Goal: Transaction & Acquisition: Purchase product/service

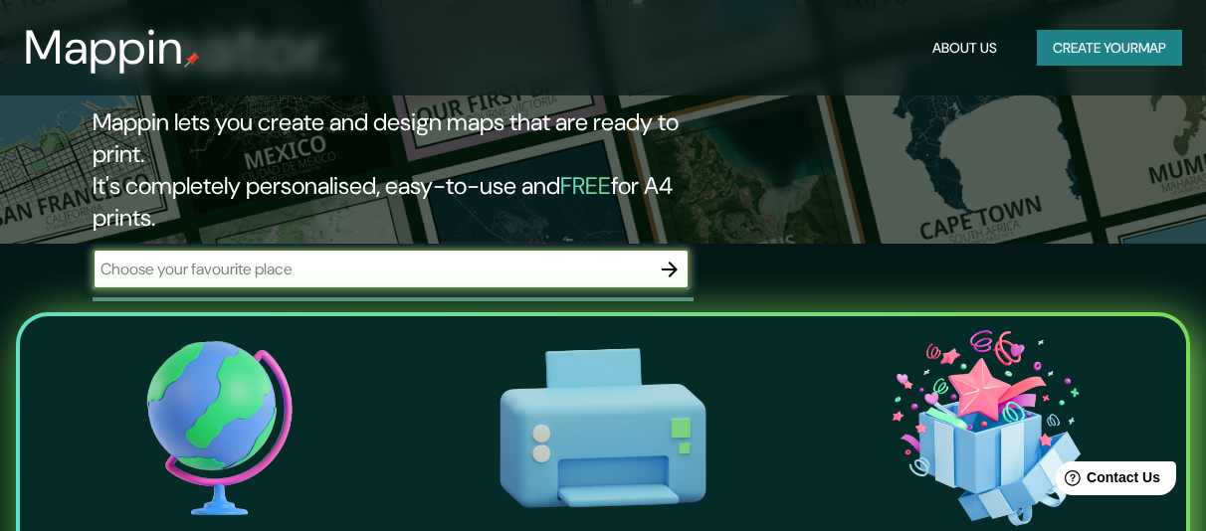
scroll to position [288, 0]
type input "popayan"
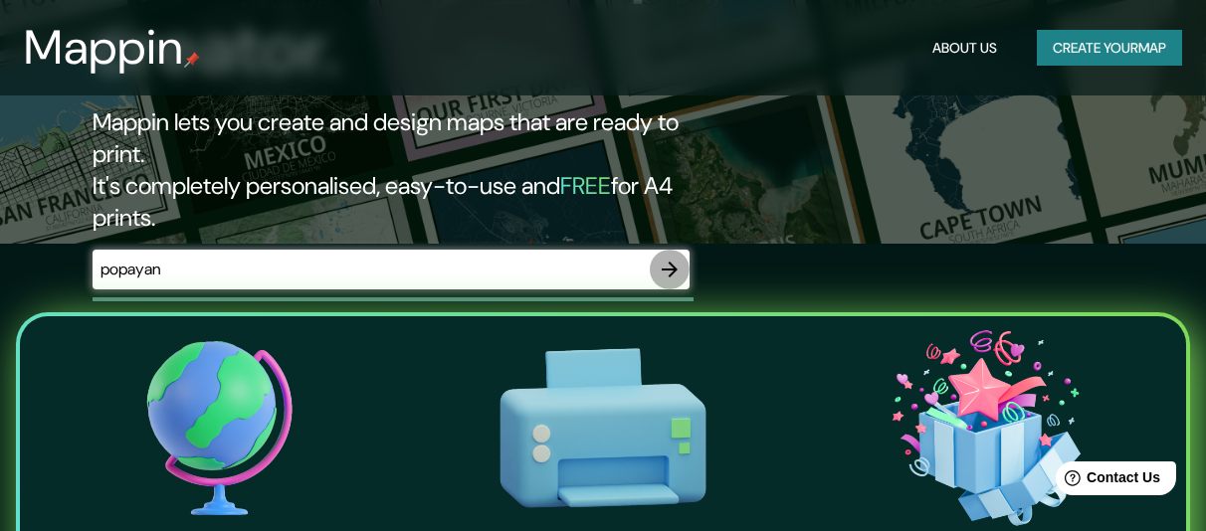
click at [662, 262] on icon "button" at bounding box center [670, 270] width 16 height 16
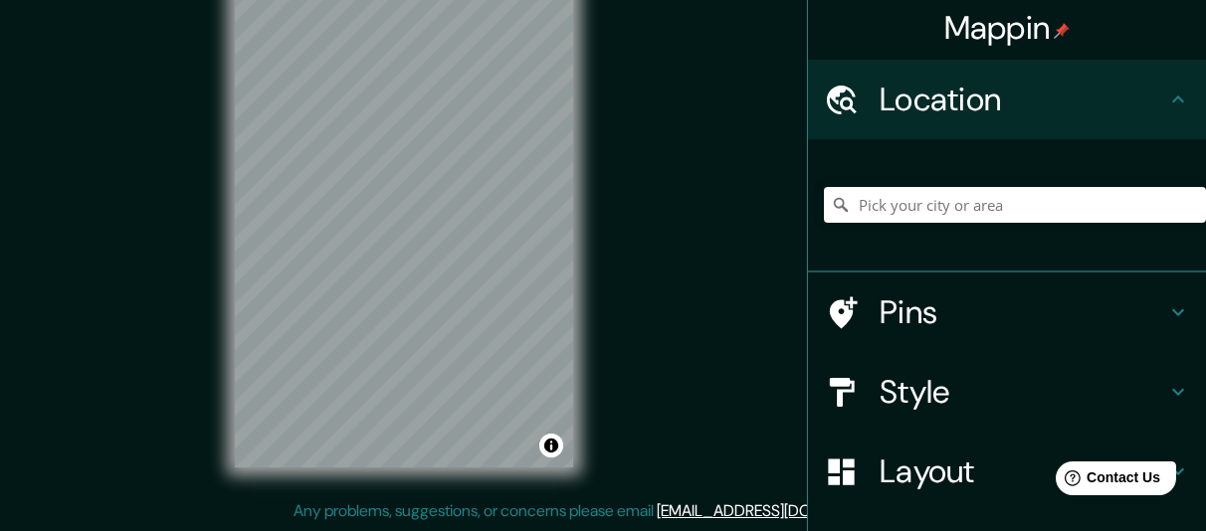
scroll to position [224, 0]
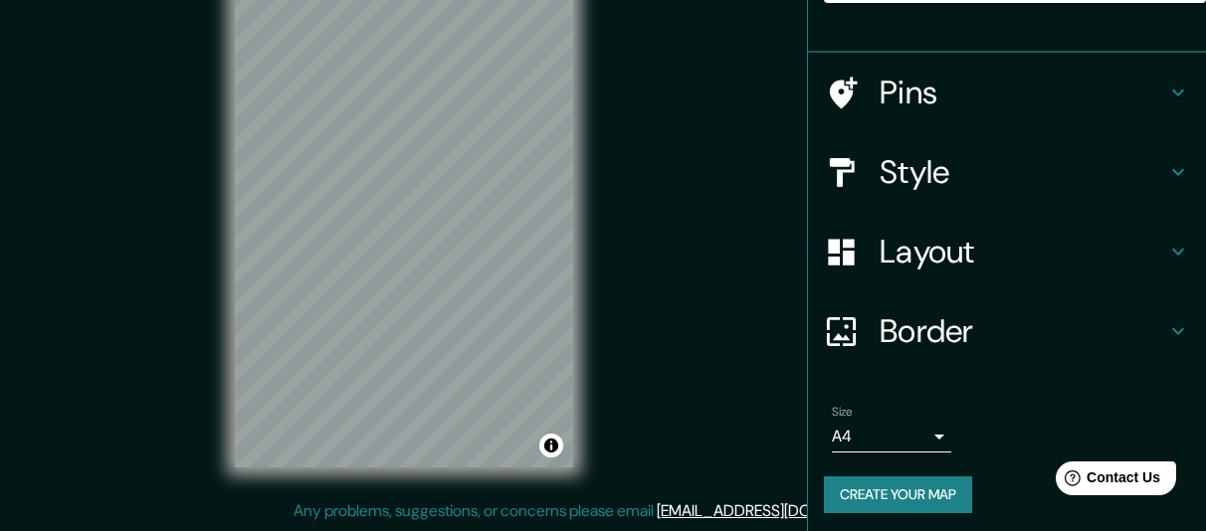
click at [913, 333] on h4 "Border" at bounding box center [1023, 331] width 287 height 40
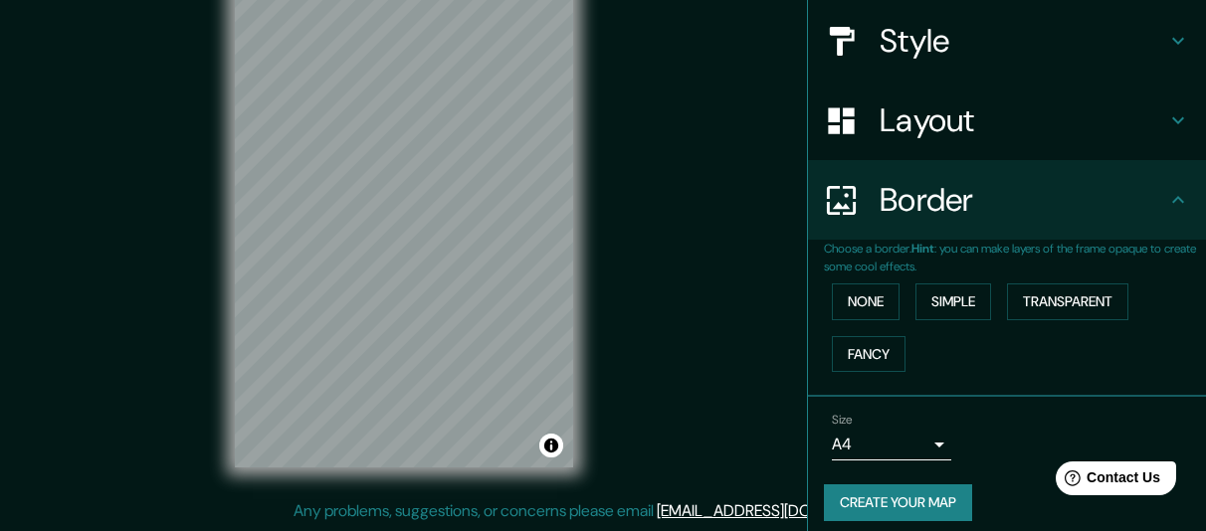
scroll to position [192, 0]
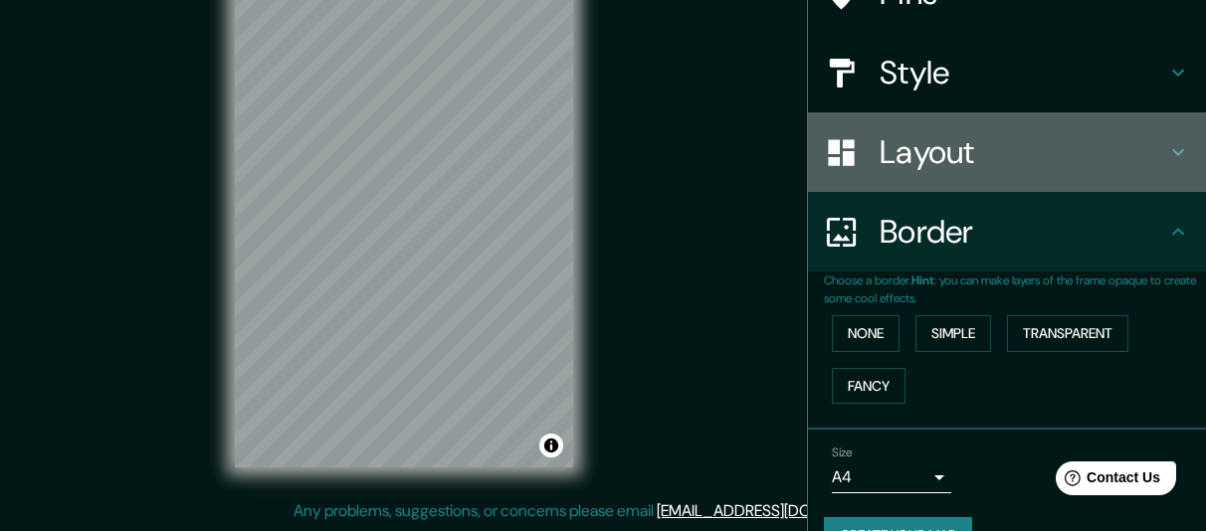
click at [948, 164] on h4 "Layout" at bounding box center [1023, 152] width 287 height 40
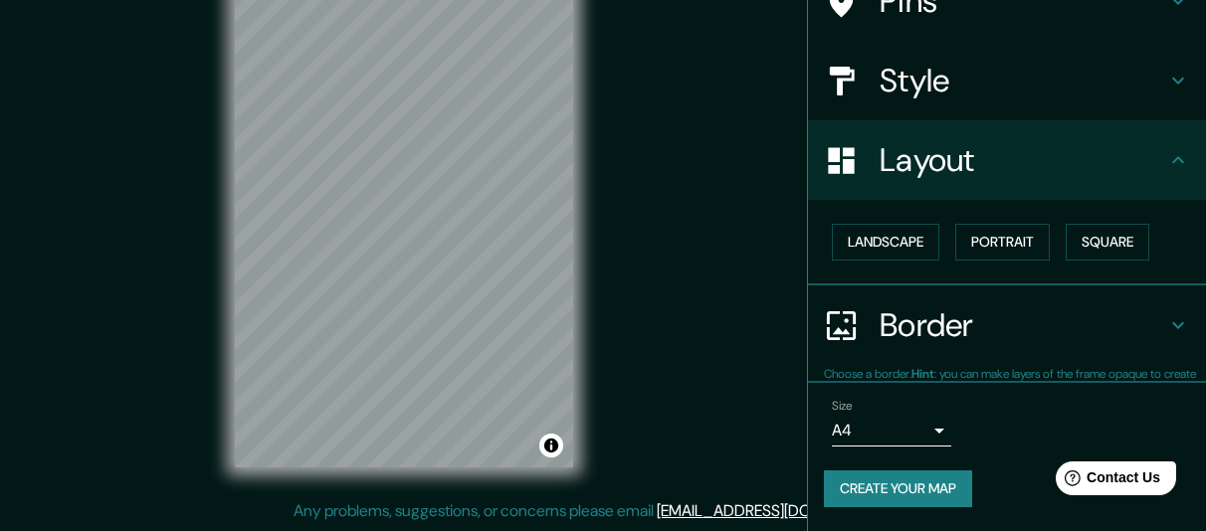
scroll to position [178, 0]
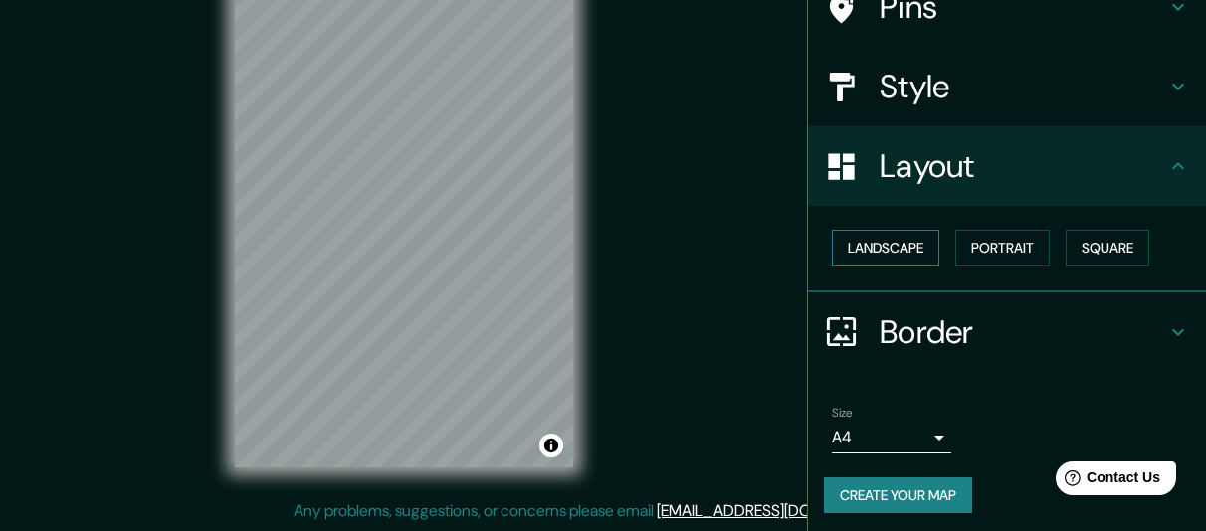
click at [906, 254] on button "Landscape" at bounding box center [885, 248] width 107 height 37
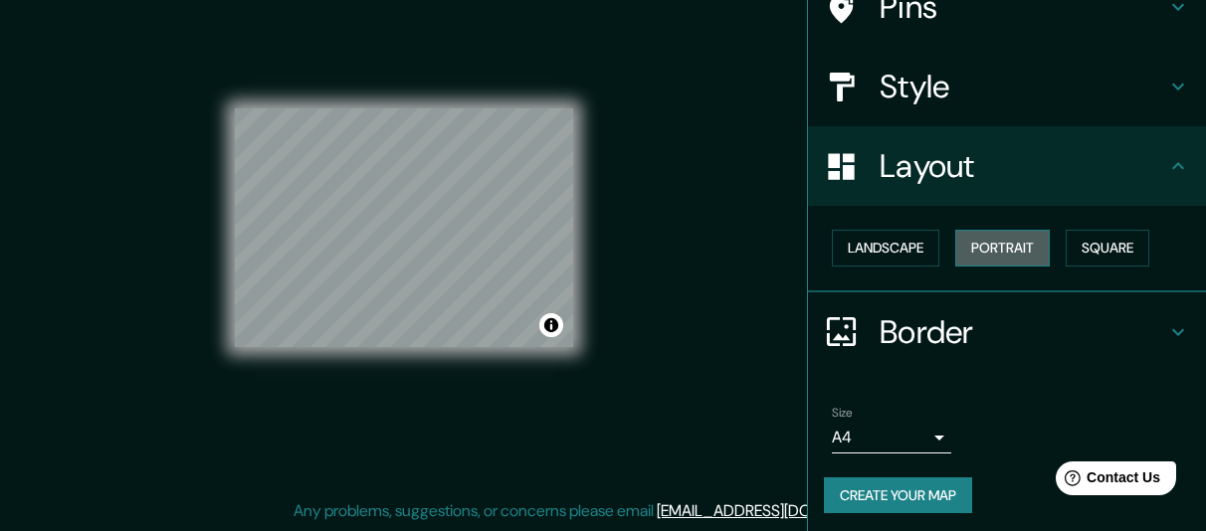
click at [996, 234] on button "Portrait" at bounding box center [1002, 248] width 95 height 37
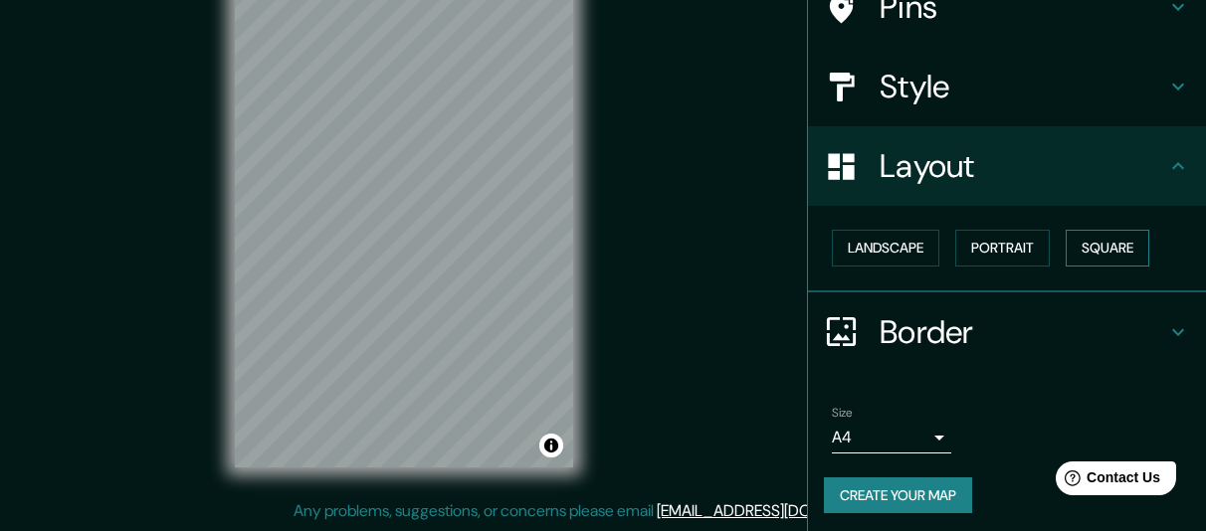
click at [1100, 238] on button "Square" at bounding box center [1108, 248] width 84 height 37
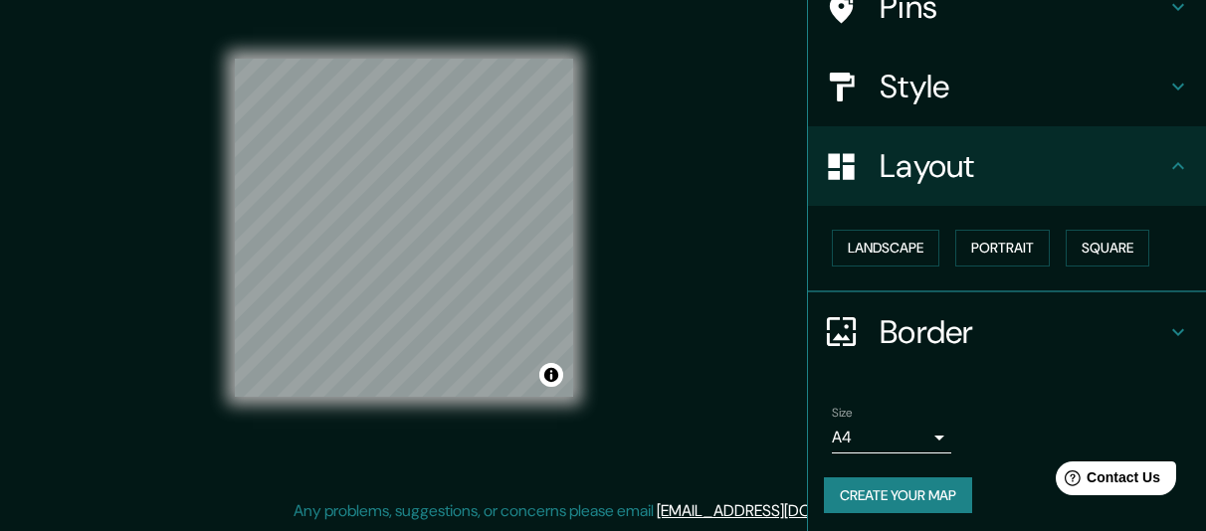
click at [1050, 224] on div "Landscape [GEOGRAPHIC_DATA]" at bounding box center [1015, 248] width 382 height 53
click at [1003, 250] on button "Portrait" at bounding box center [1002, 248] width 95 height 37
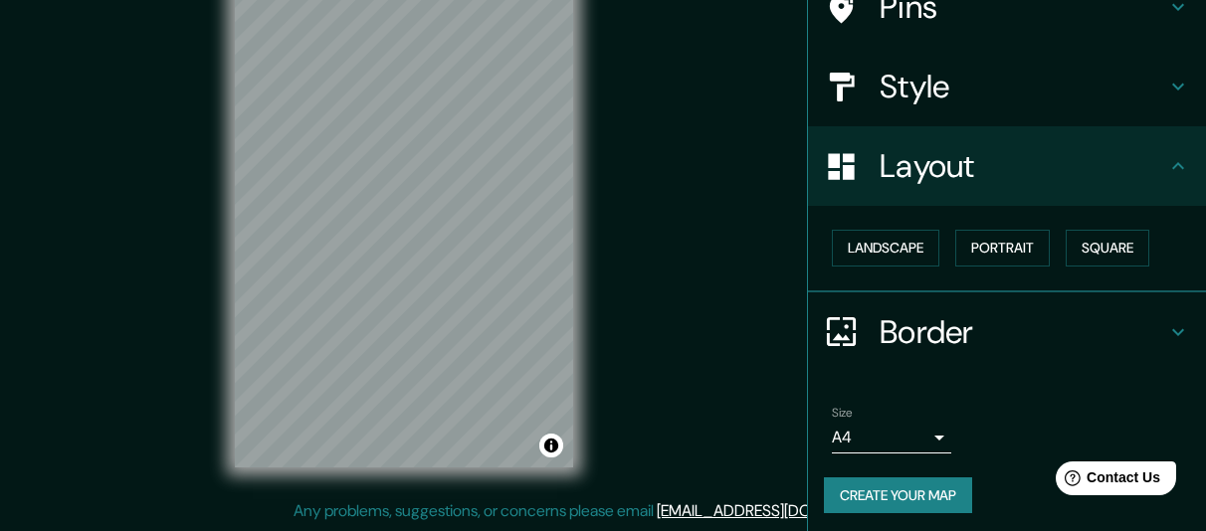
click at [887, 512] on div "Size A4 single Create your map" at bounding box center [1007, 464] width 366 height 132
click at [888, 506] on button "Create your map" at bounding box center [898, 496] width 148 height 37
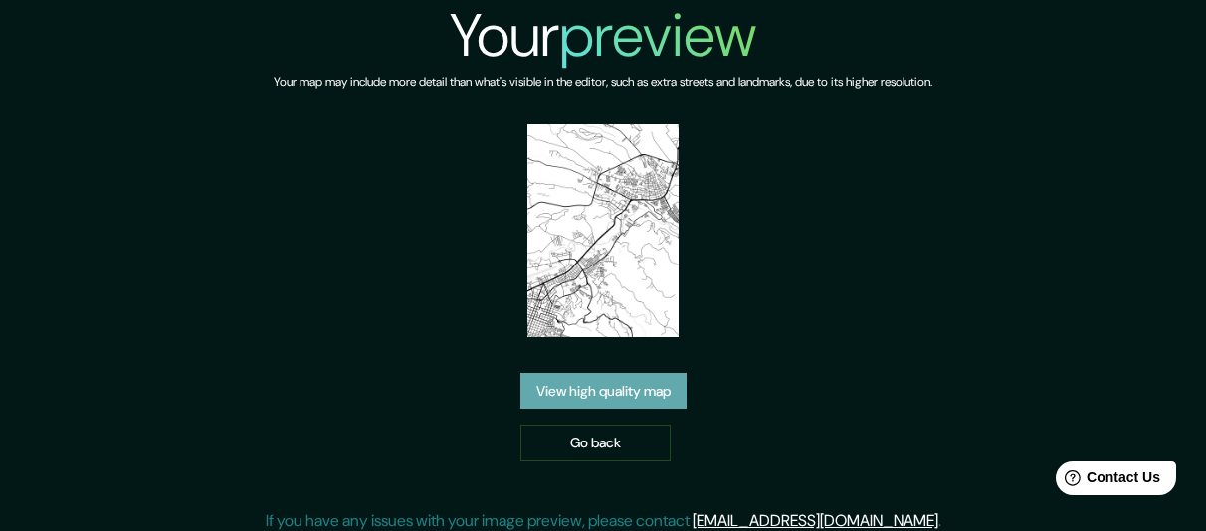
click at [632, 378] on link "View high quality map" at bounding box center [603, 391] width 166 height 37
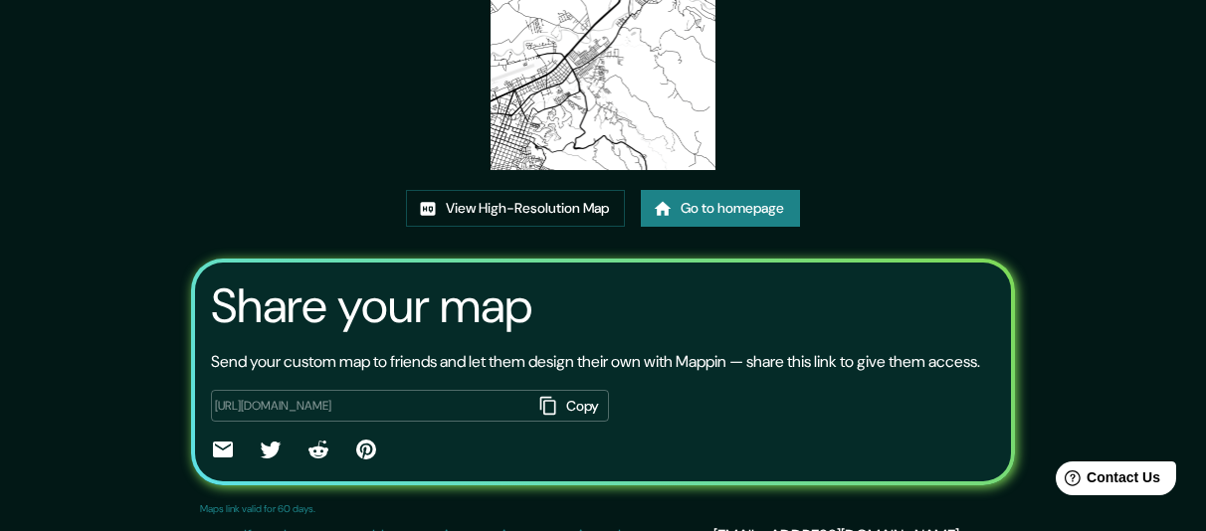
scroll to position [61, 0]
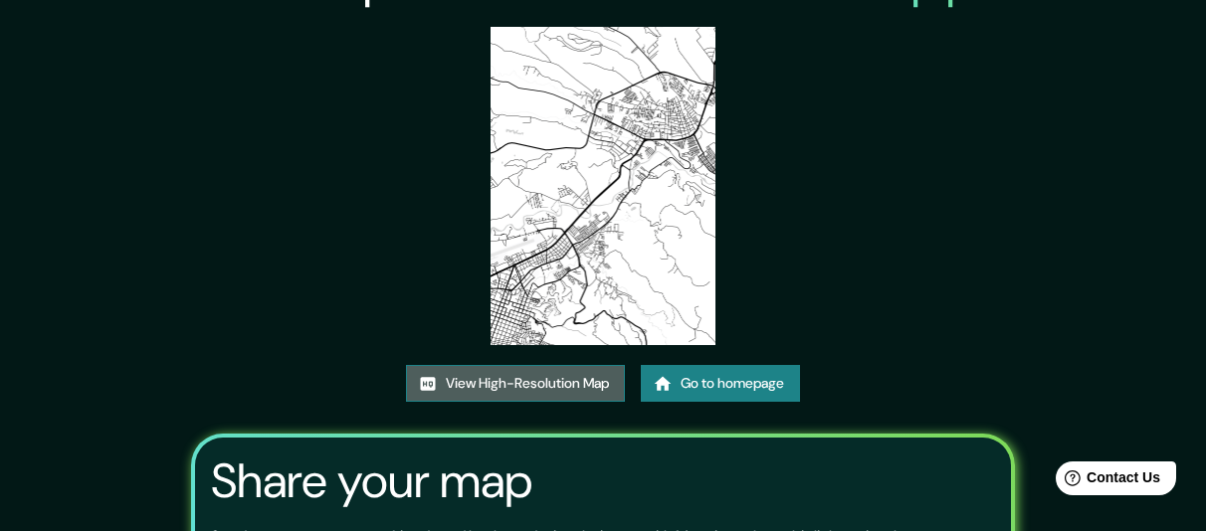
click at [591, 386] on link "View High-Resolution Map" at bounding box center [515, 383] width 219 height 37
